Goal: Task Accomplishment & Management: Manage account settings

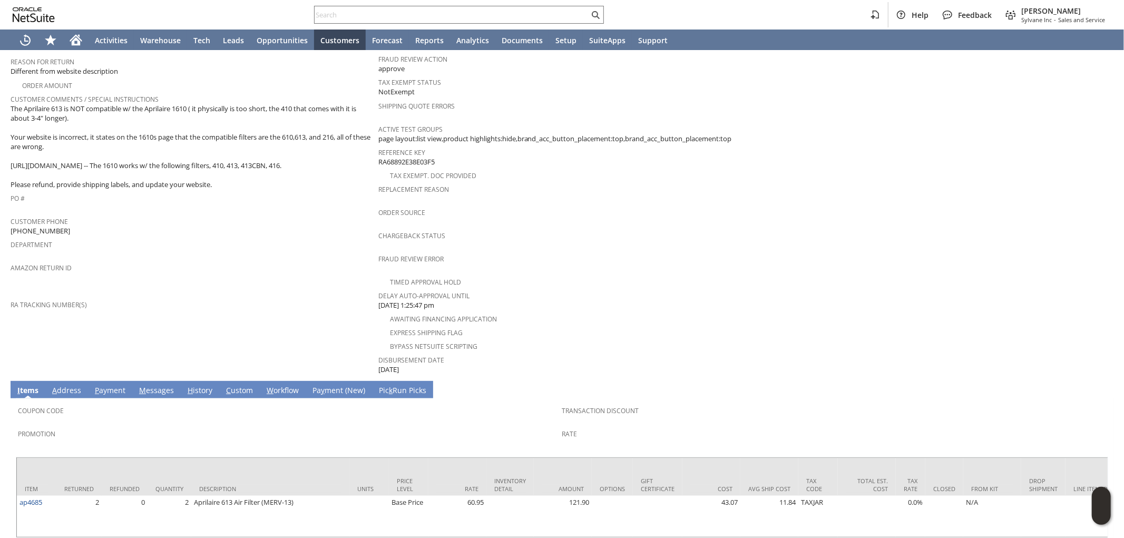
scroll to position [288, 0]
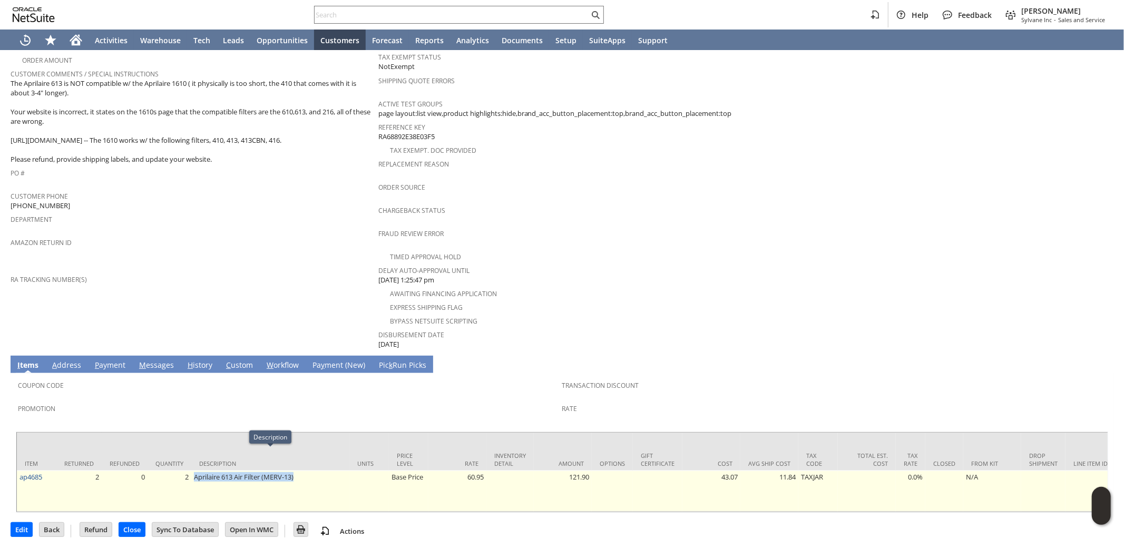
drag, startPoint x: 303, startPoint y: 457, endPoint x: 196, endPoint y: 459, distance: 107.0
click at [196, 471] on td "Aprilaire 613 Air Filter (MERV-13)" at bounding box center [270, 491] width 158 height 41
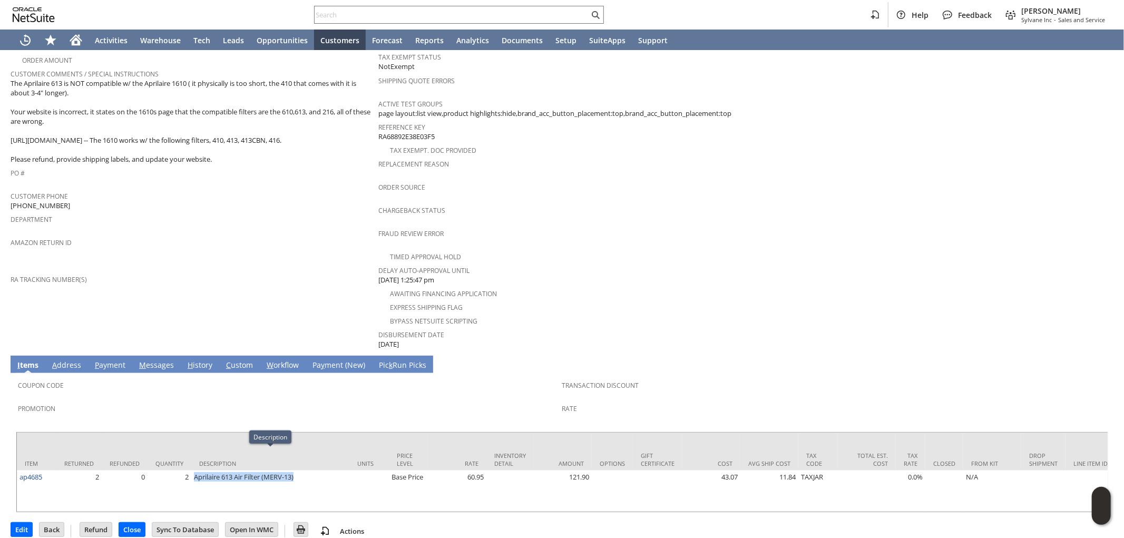
copy td "Aprilaire 613 Air Filter (MERV-13)"
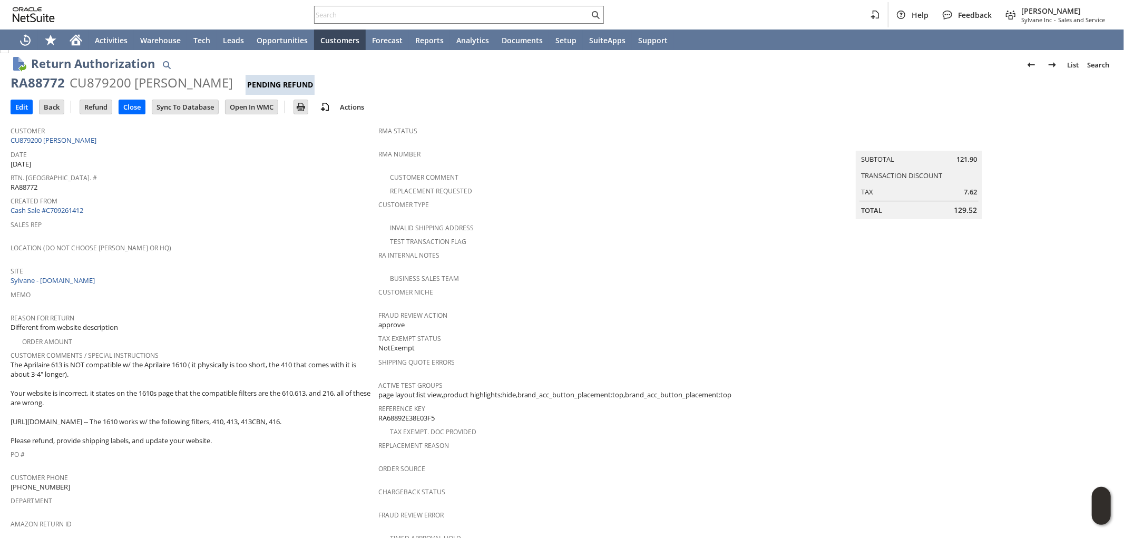
scroll to position [0, 0]
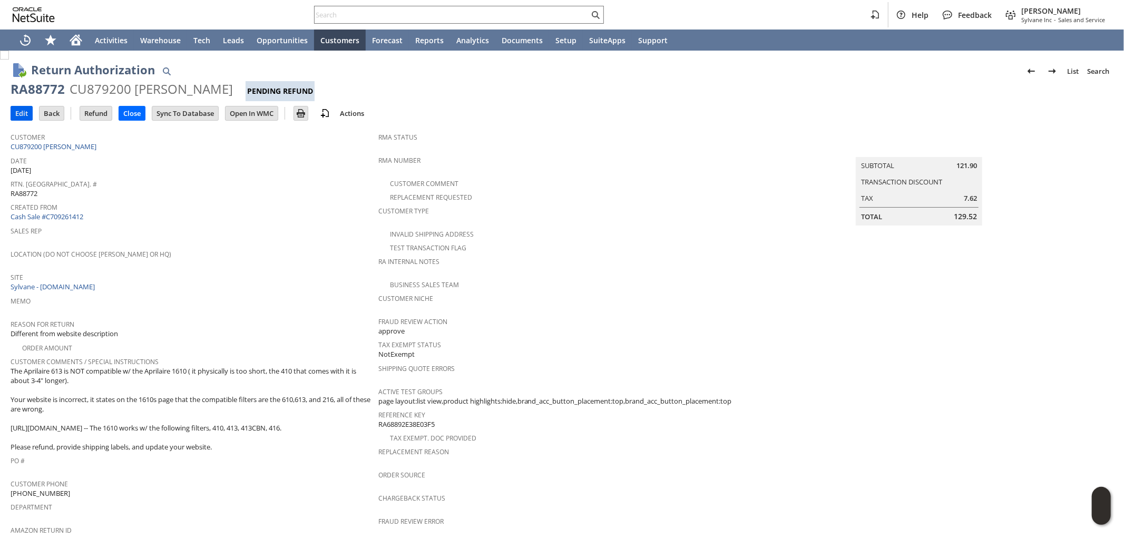
click at [20, 107] on input "Edit" at bounding box center [21, 113] width 21 height 14
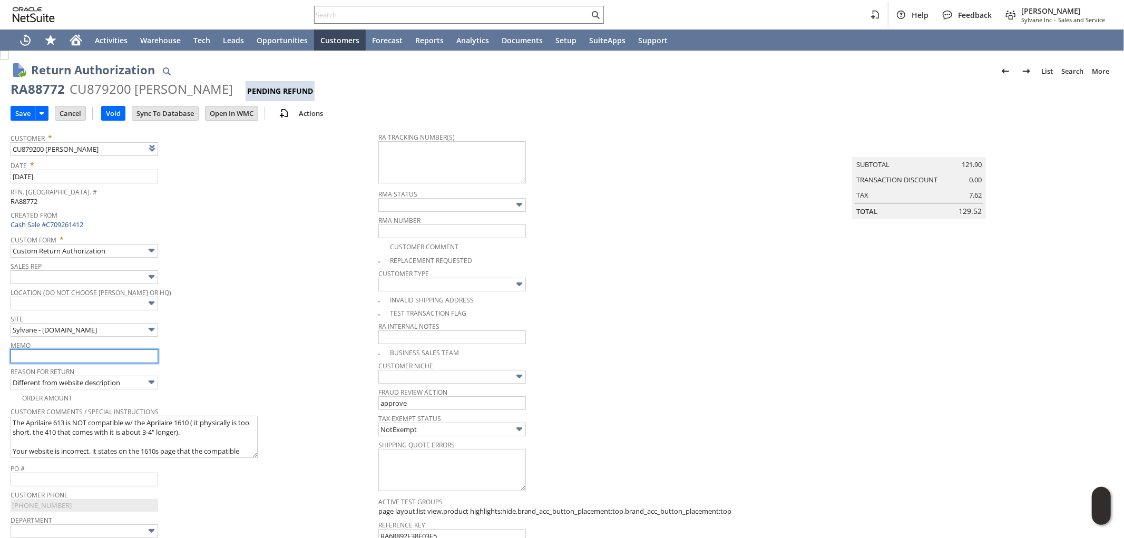
click at [111, 357] on input "text" at bounding box center [85, 356] width 148 height 14
drag, startPoint x: 39, startPoint y: 354, endPoint x: 157, endPoint y: 352, distance: 117.6
click at [153, 365] on tbody "Customer * CU879200 [PERSON_NAME] List Search Date * [DATE] [GEOGRAPHIC_DATA]. …" at bounding box center [195, 358] width 368 height 462
type input "Refund"
click at [24, 113] on input "Save" at bounding box center [23, 113] width 24 height 14
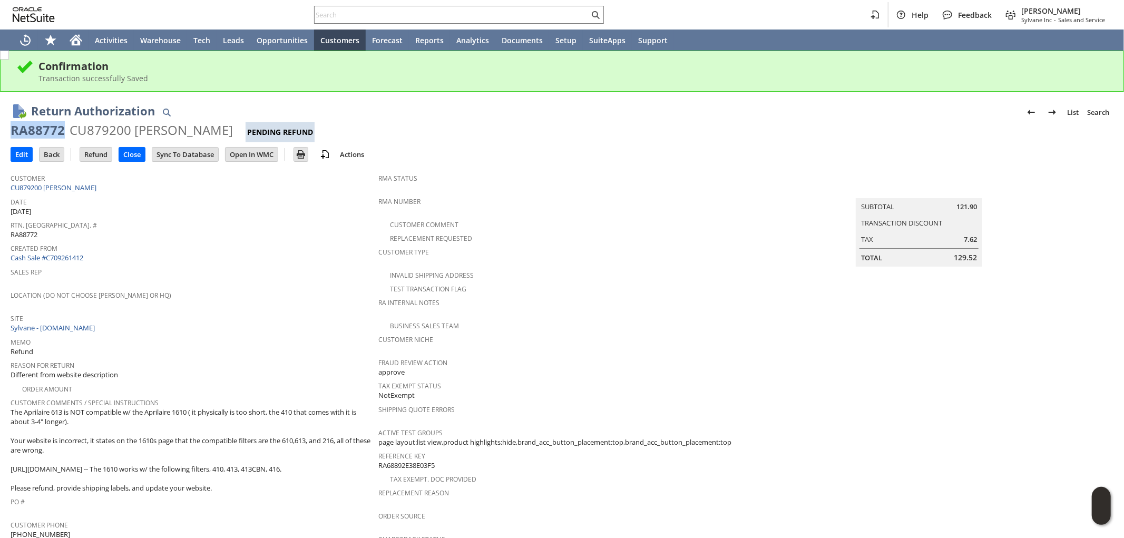
drag, startPoint x: 62, startPoint y: 129, endPoint x: 12, endPoint y: 134, distance: 50.4
click at [12, 134] on div "RA88772" at bounding box center [38, 130] width 54 height 17
copy div "RA88772"
